Goal: Transaction & Acquisition: Purchase product/service

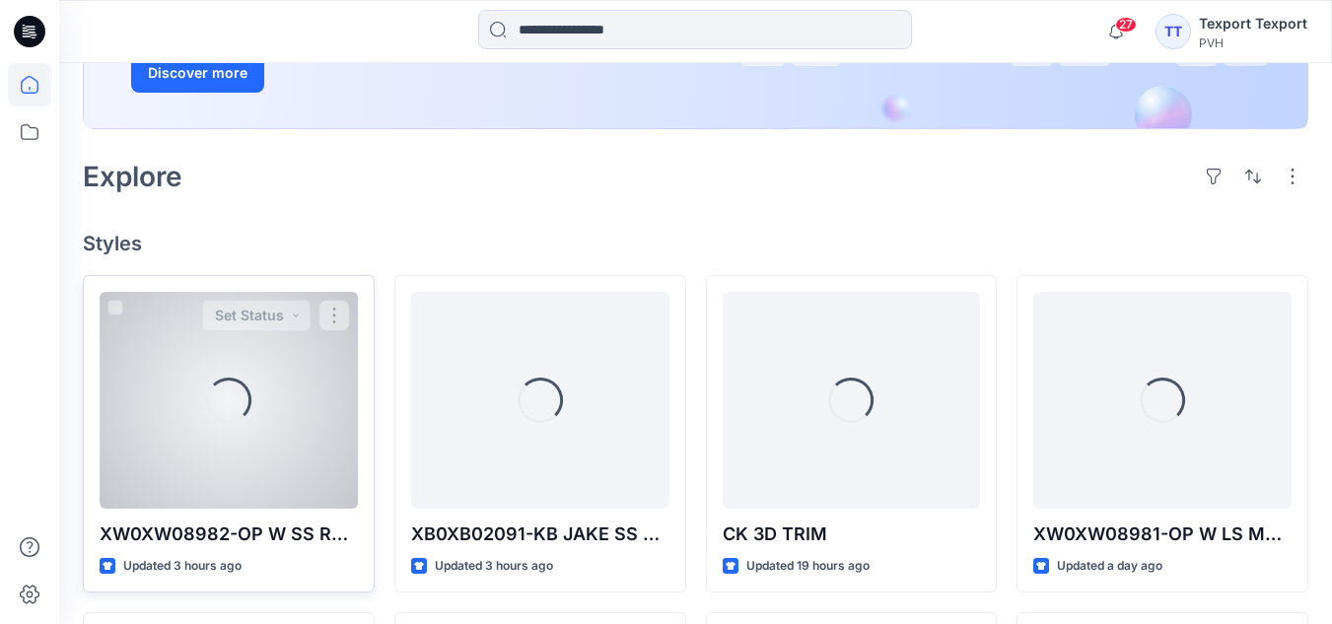
scroll to position [394, 0]
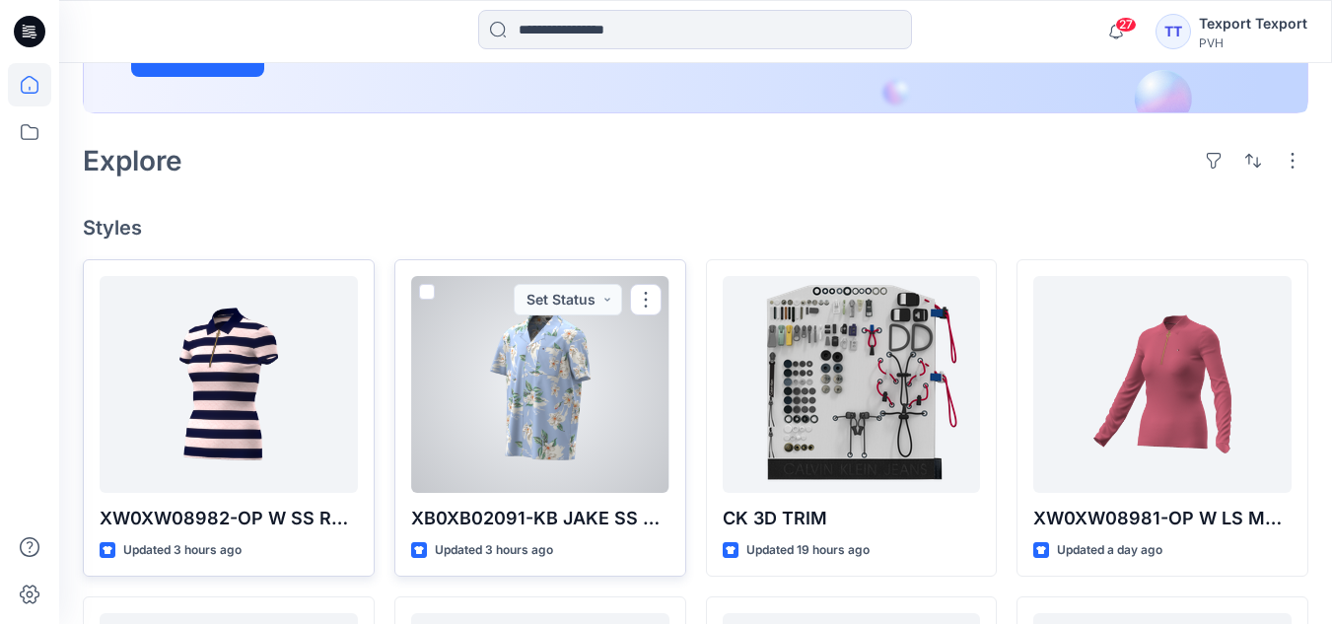
click at [507, 450] on div at bounding box center [540, 384] width 258 height 217
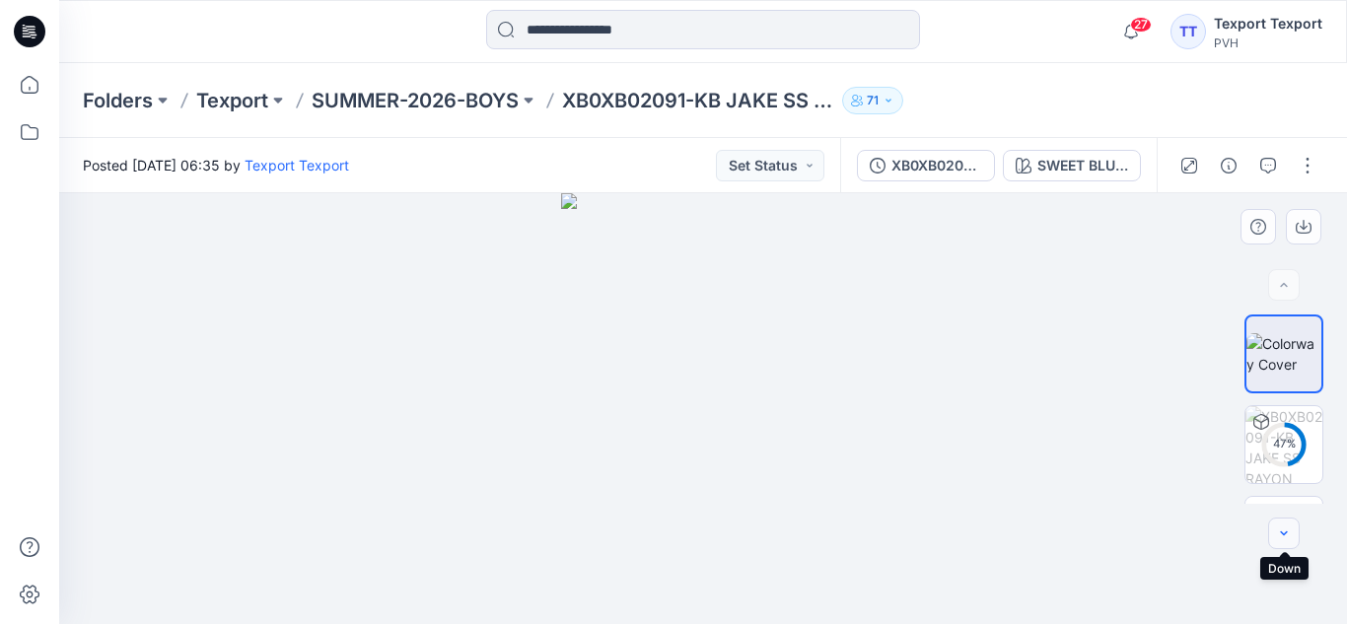
click at [1280, 535] on icon "button" at bounding box center [1284, 534] width 16 height 16
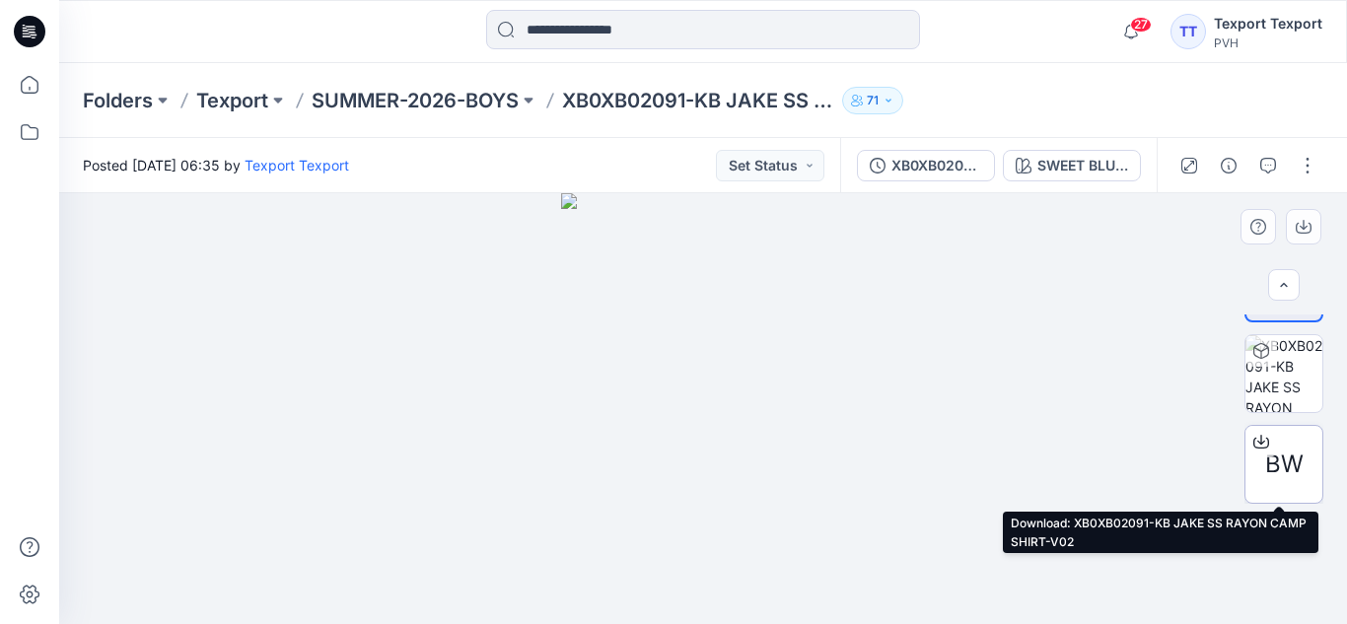
click at [1265, 461] on span "BW" at bounding box center [1284, 465] width 38 height 36
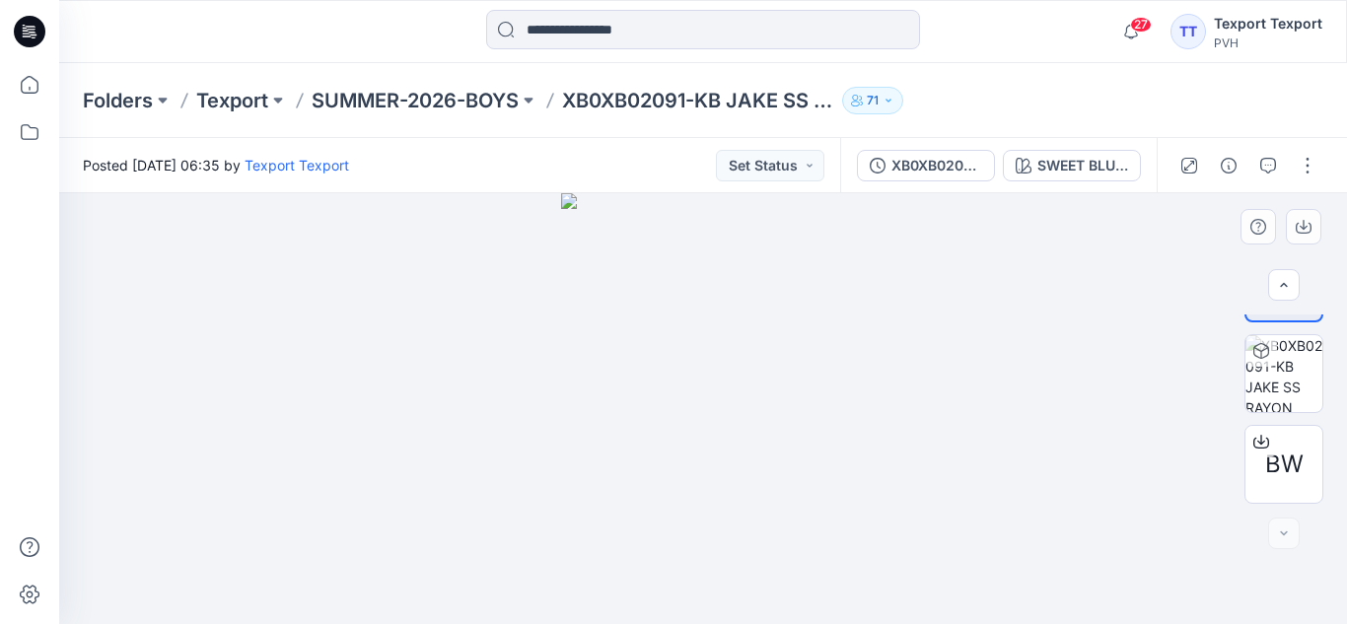
drag, startPoint x: 675, startPoint y: 411, endPoint x: 628, endPoint y: 417, distance: 47.7
click at [630, 417] on img at bounding box center [703, 408] width 285 height 431
click at [613, 413] on img at bounding box center [703, 408] width 285 height 431
drag, startPoint x: 666, startPoint y: 414, endPoint x: 810, endPoint y: 421, distance: 144.1
click at [671, 414] on img at bounding box center [703, 408] width 285 height 431
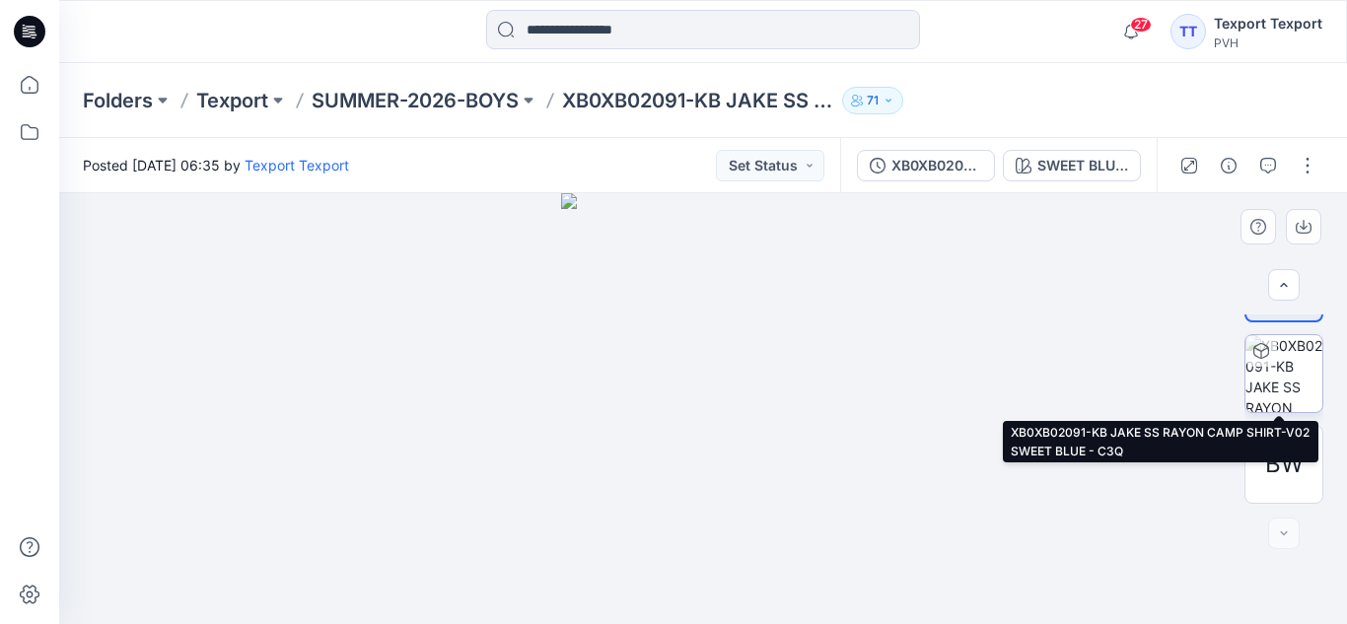
click at [1275, 367] on img at bounding box center [1283, 373] width 77 height 77
